Goal: Task Accomplishment & Management: Complete application form

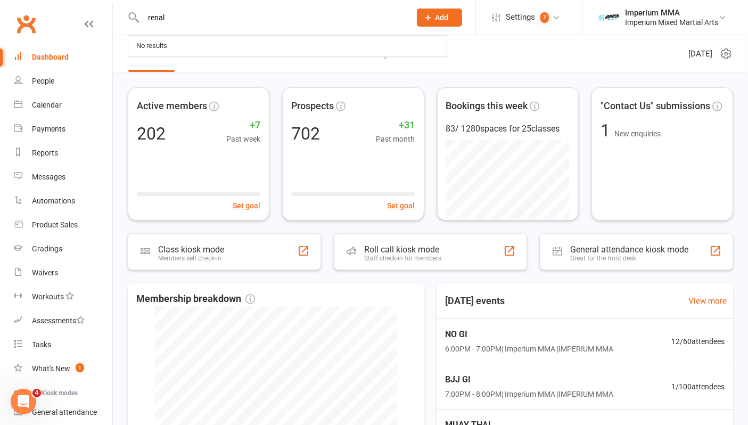
type input "[PERSON_NAME]"
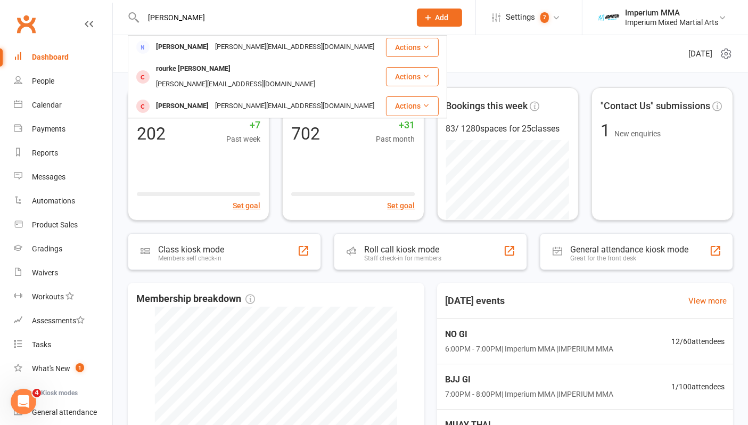
click at [224, 20] on input "[PERSON_NAME]" at bounding box center [271, 17] width 263 height 15
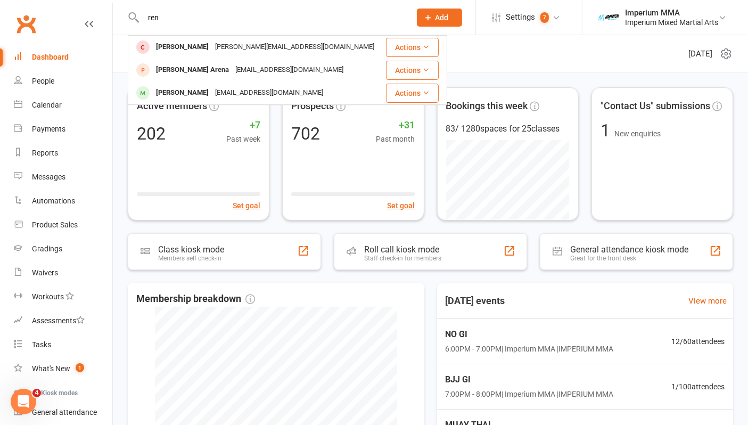
type input "reno"
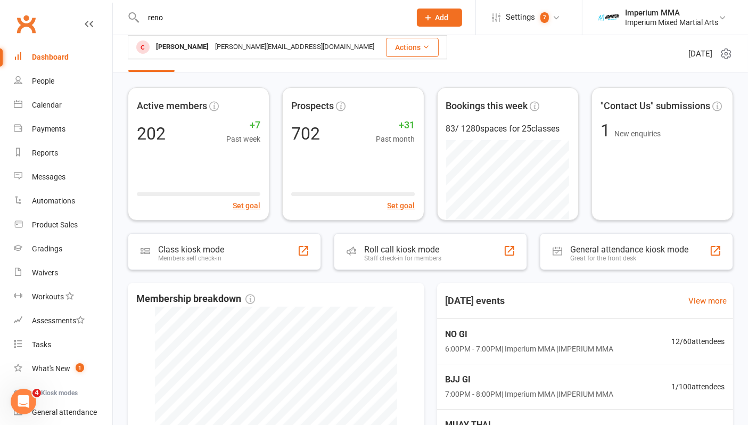
click at [226, 17] on input "reno" at bounding box center [271, 17] width 263 height 15
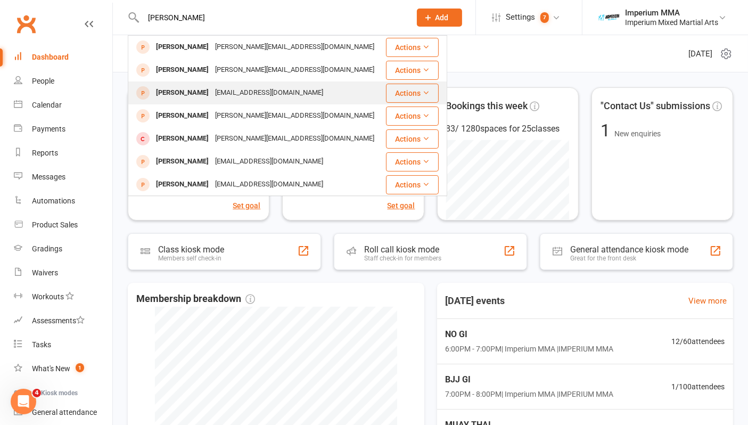
type input "[PERSON_NAME]"
click at [215, 89] on div "[EMAIL_ADDRESS][DOMAIN_NAME]" at bounding box center [269, 92] width 114 height 15
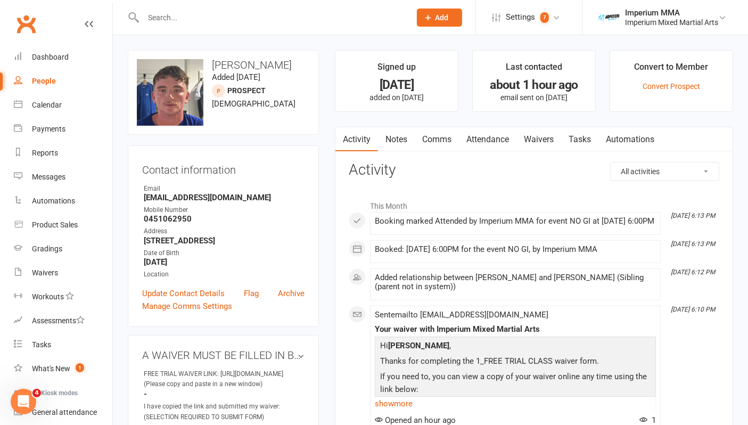
click at [540, 137] on link "Waivers" at bounding box center [538, 139] width 45 height 24
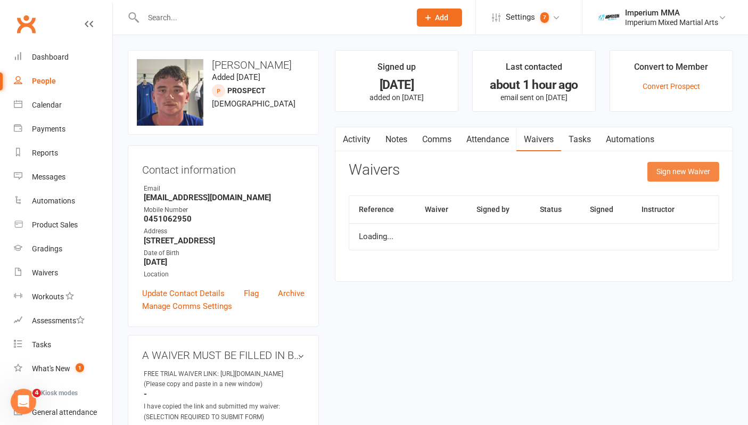
click at [684, 170] on button "Sign new Waiver" at bounding box center [683, 171] width 72 height 19
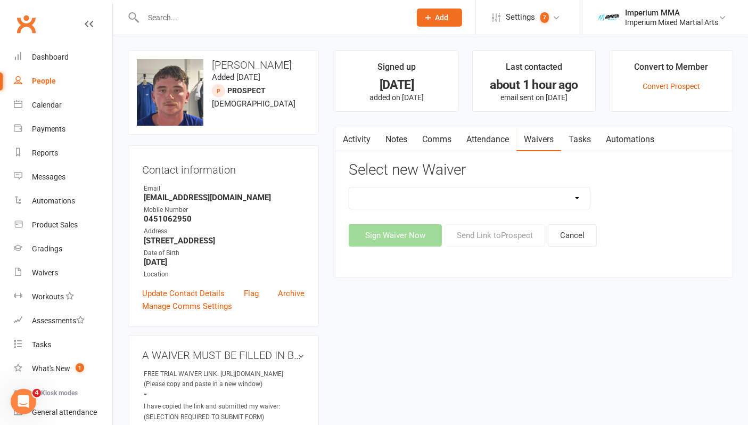
click at [525, 197] on select "1_FREE TRIAL CLASS CANCELLATION WAIVER KIDS MEMBERSHIPS ** PROMO WAIVER ** SUSP…" at bounding box center [469, 197] width 241 height 21
select select "10803"
click at [349, 187] on select "1_FREE TRIAL CLASS CANCELLATION WAIVER KIDS MEMBERSHIPS ** PROMO WAIVER ** SUSP…" at bounding box center [469, 197] width 241 height 21
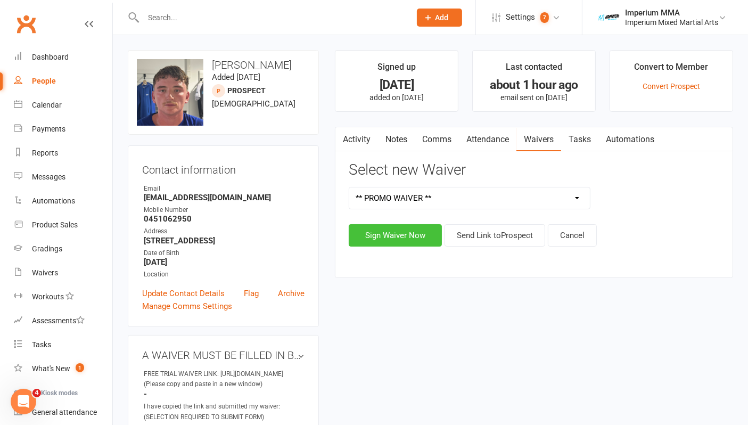
click at [402, 238] on button "Sign Waiver Now" at bounding box center [395, 235] width 93 height 22
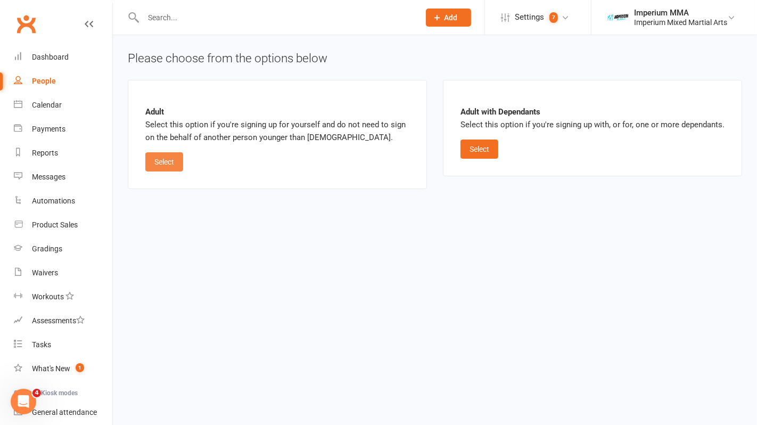
click at [161, 161] on button "Select" at bounding box center [164, 161] width 38 height 19
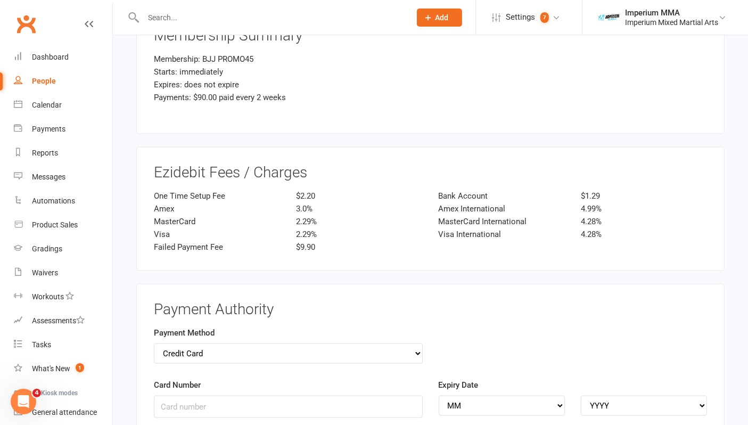
scroll to position [1478, 0]
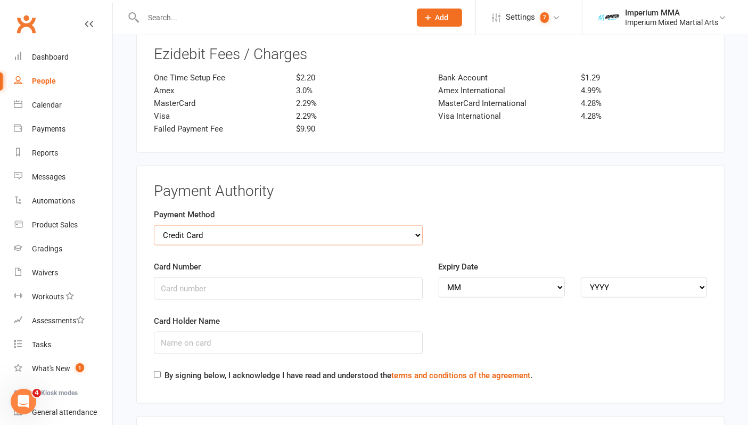
click at [398, 227] on select "Credit Card Bank Account" at bounding box center [288, 235] width 269 height 20
click at [154, 225] on select "Credit Card Bank Account" at bounding box center [288, 235] width 269 height 20
click at [245, 281] on input "Card Number" at bounding box center [288, 288] width 269 height 22
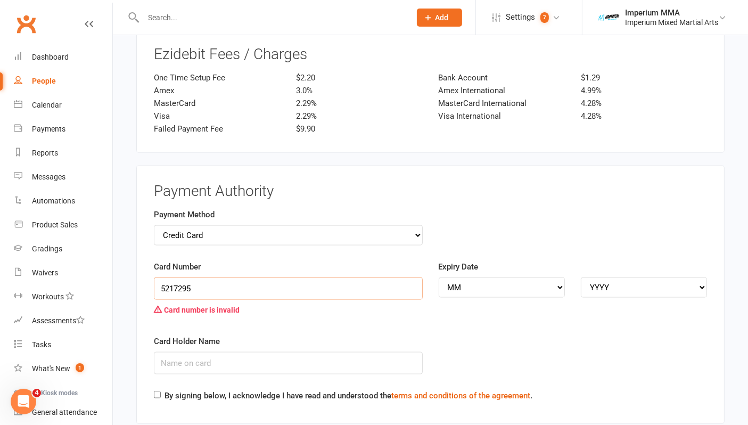
click at [285, 277] on input "5217295" at bounding box center [288, 288] width 269 height 22
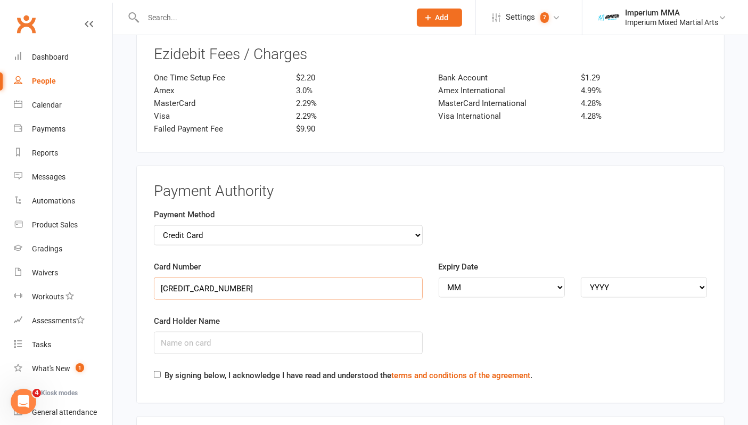
type input "[CREDIT_CARD_NUMBER]"
click at [499, 277] on select "MM 01 02 03 04 05 06 07 08 09 10 11 12" at bounding box center [502, 287] width 126 height 20
select select "10"
click at [439, 277] on select "MM 01 02 03 04 05 06 07 08 09 10 11 12" at bounding box center [502, 287] width 126 height 20
click at [619, 284] on select "YYYY 2025 2026 2027 2028 2029 2030 2031 2032 2033 2034" at bounding box center [644, 287] width 126 height 20
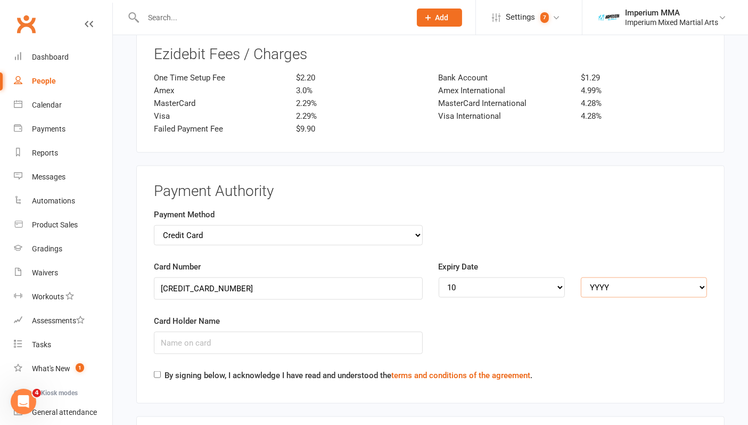
select select "2026"
click at [581, 277] on select "YYYY 2025 2026 2027 2028 2029 2030 2031 2032 2033 2034" at bounding box center [644, 287] width 126 height 20
click at [337, 332] on input "Card Holder Name" at bounding box center [288, 343] width 269 height 22
type input "[PERSON_NAME]"
click at [160, 371] on input "By signing below, I acknowledge I have read and understood the terms and condit…" at bounding box center [157, 374] width 7 height 7
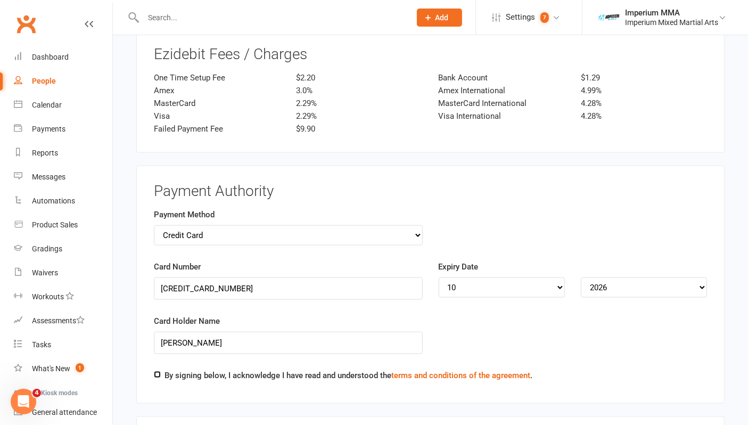
checkbox input "true"
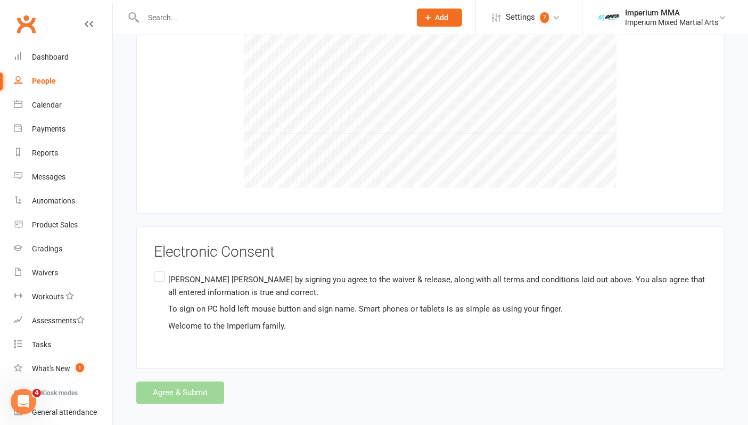
scroll to position [1909, 0]
click at [160, 268] on label "[PERSON_NAME] by signing you agree to the waiver & release, along with all term…" at bounding box center [430, 301] width 553 height 67
click at [160, 268] on input "[PERSON_NAME] by signing you agree to the waiver & release, along with all term…" at bounding box center [157, 268] width 7 height 0
click at [207, 383] on button "Agree & Submit" at bounding box center [180, 392] width 88 height 22
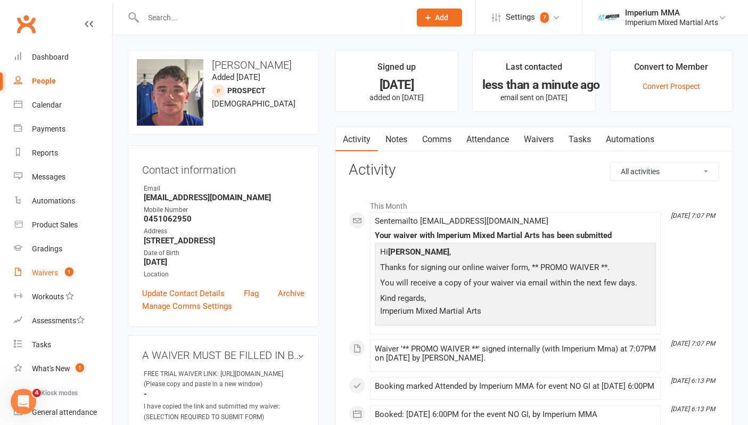
click at [65, 270] on span "1" at bounding box center [69, 271] width 9 height 9
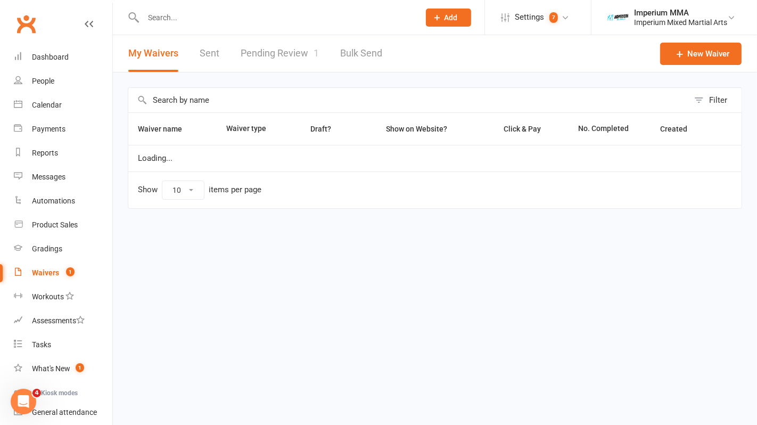
select select "50"
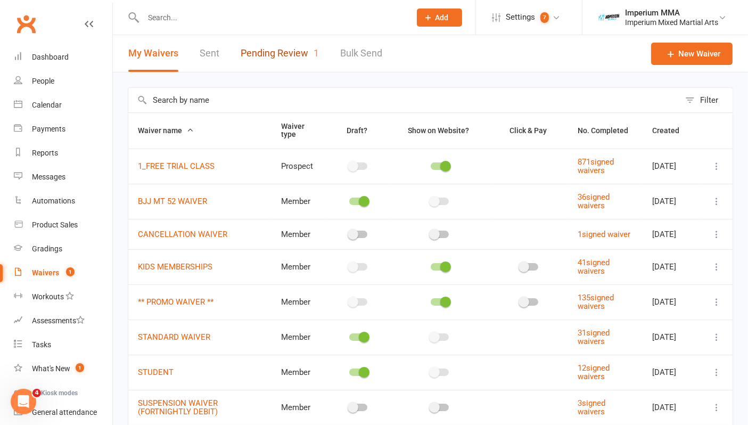
click at [287, 53] on link "Pending Review 1" at bounding box center [280, 53] width 78 height 37
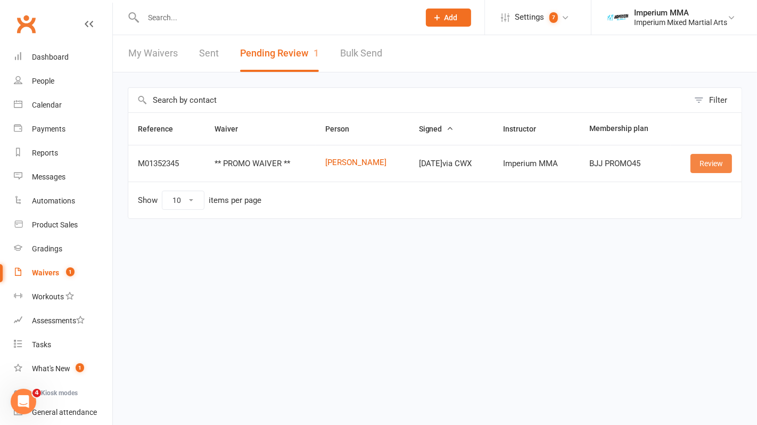
click at [704, 161] on link "Review" at bounding box center [711, 163] width 42 height 19
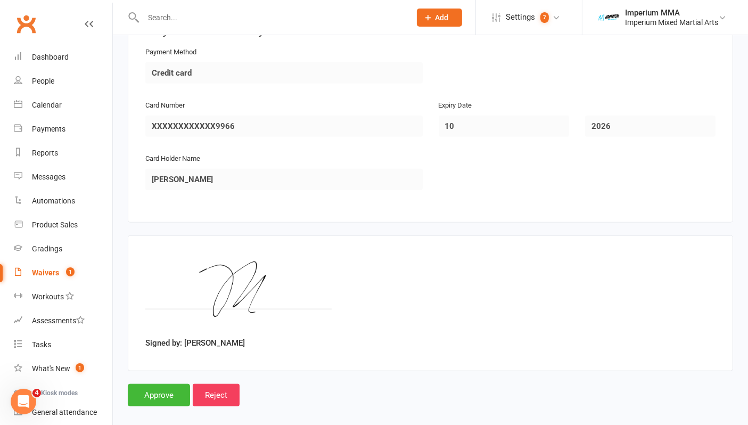
scroll to position [958, 0]
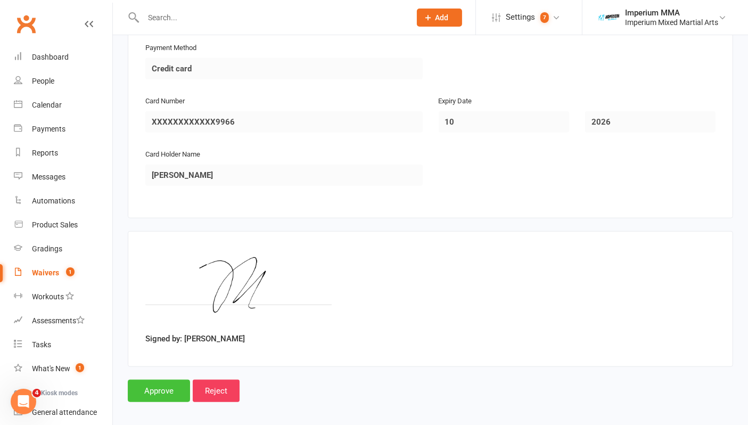
click at [162, 382] on input "Approve" at bounding box center [159, 391] width 62 height 22
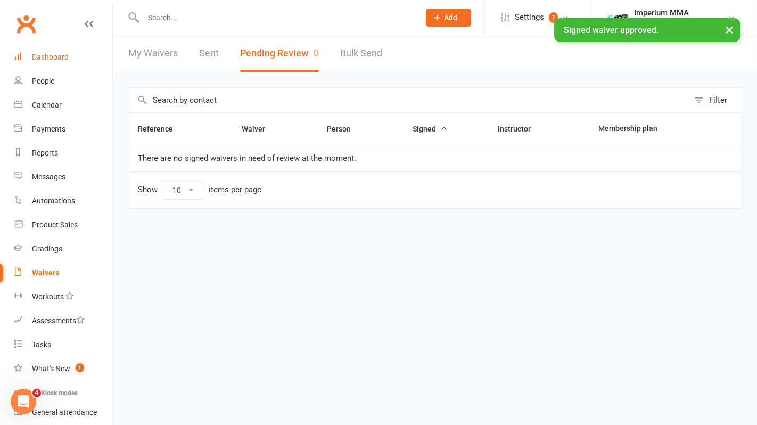
click at [66, 47] on link "Dashboard" at bounding box center [63, 57] width 98 height 24
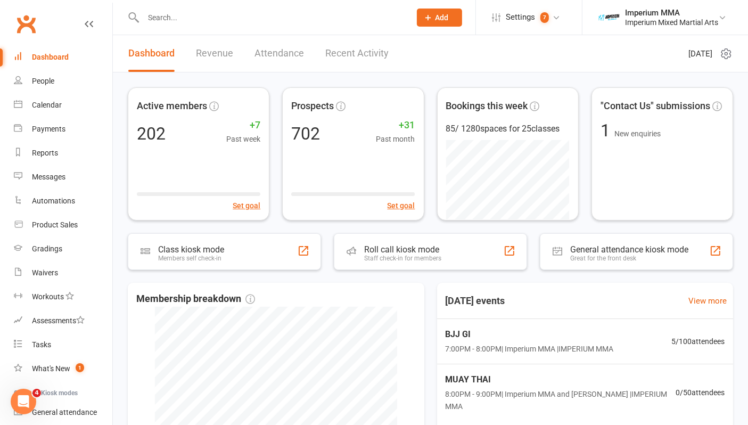
click at [224, 53] on link "Revenue" at bounding box center [214, 53] width 37 height 37
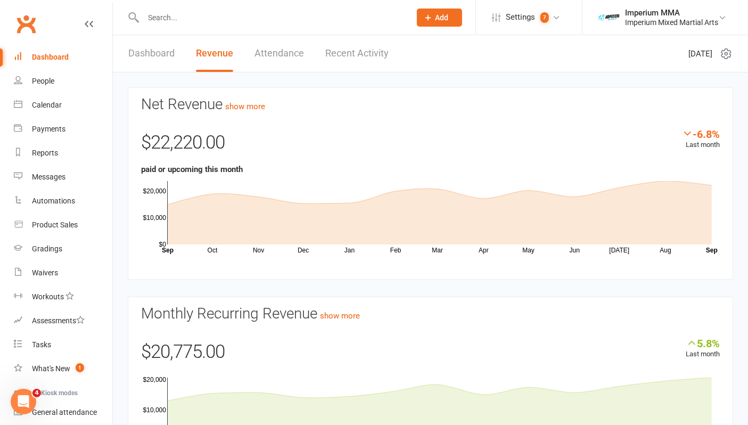
click at [57, 57] on div "Dashboard" at bounding box center [50, 57] width 37 height 9
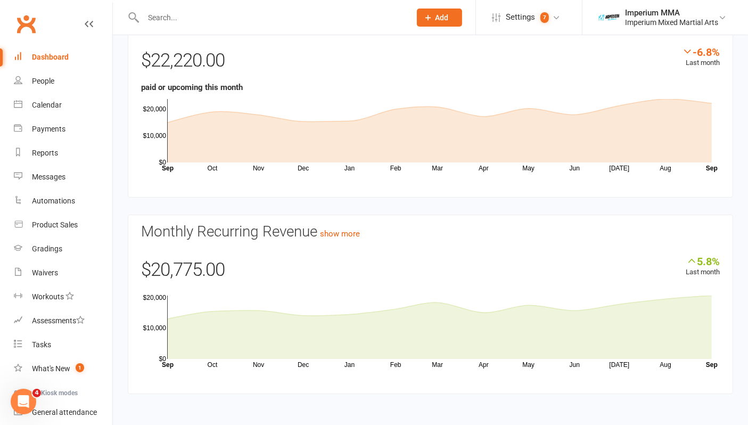
scroll to position [83, 0]
click at [356, 234] on link "show more" at bounding box center [340, 233] width 40 height 10
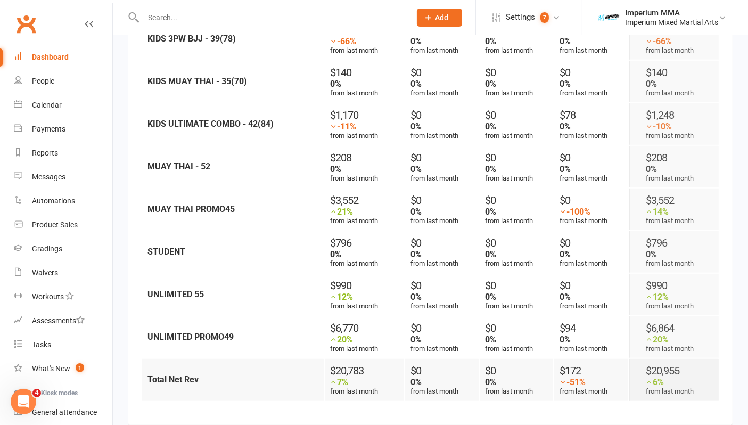
scroll to position [710, 0]
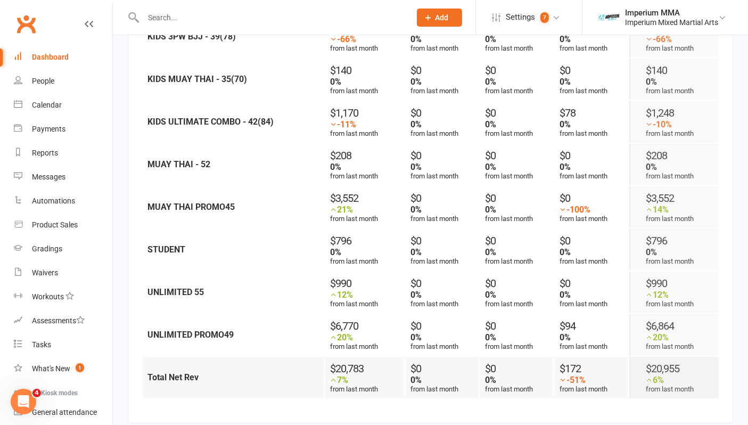
click at [61, 53] on div "Dashboard" at bounding box center [50, 57] width 37 height 9
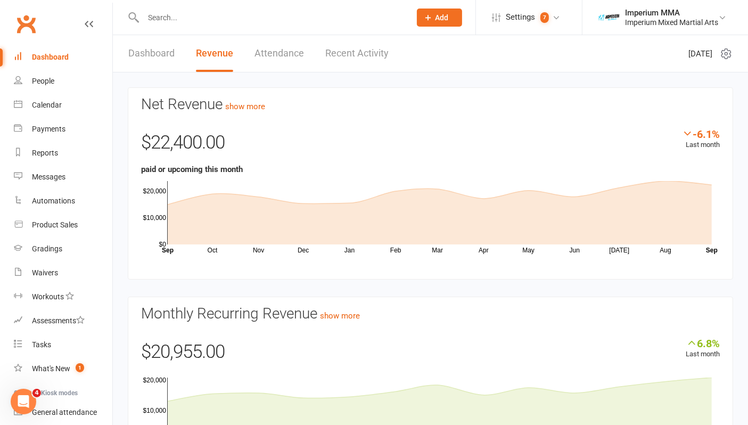
click at [156, 53] on link "Dashboard" at bounding box center [151, 53] width 46 height 37
